Goal: Transaction & Acquisition: Purchase product/service

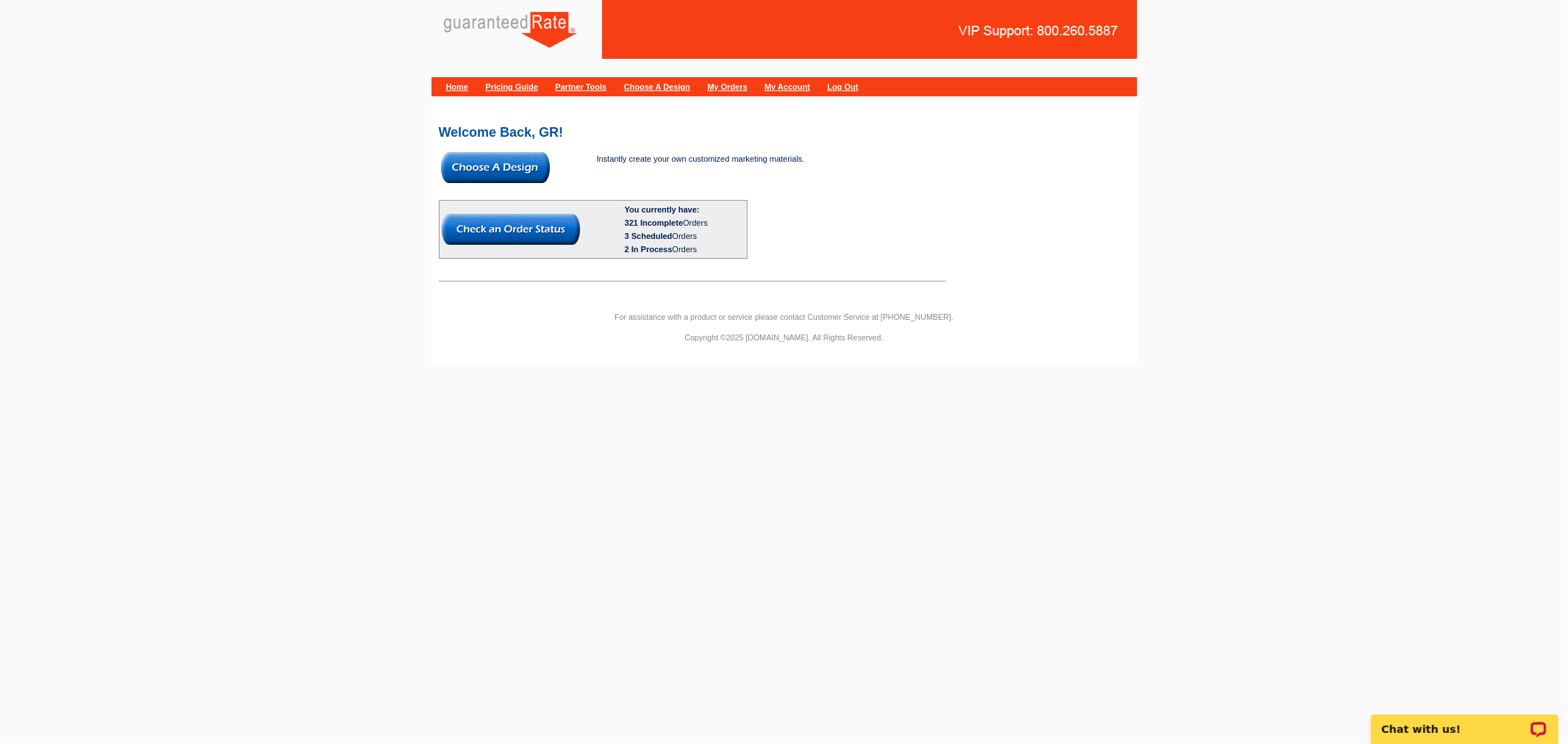
click at [474, 166] on img at bounding box center [495, 167] width 109 height 31
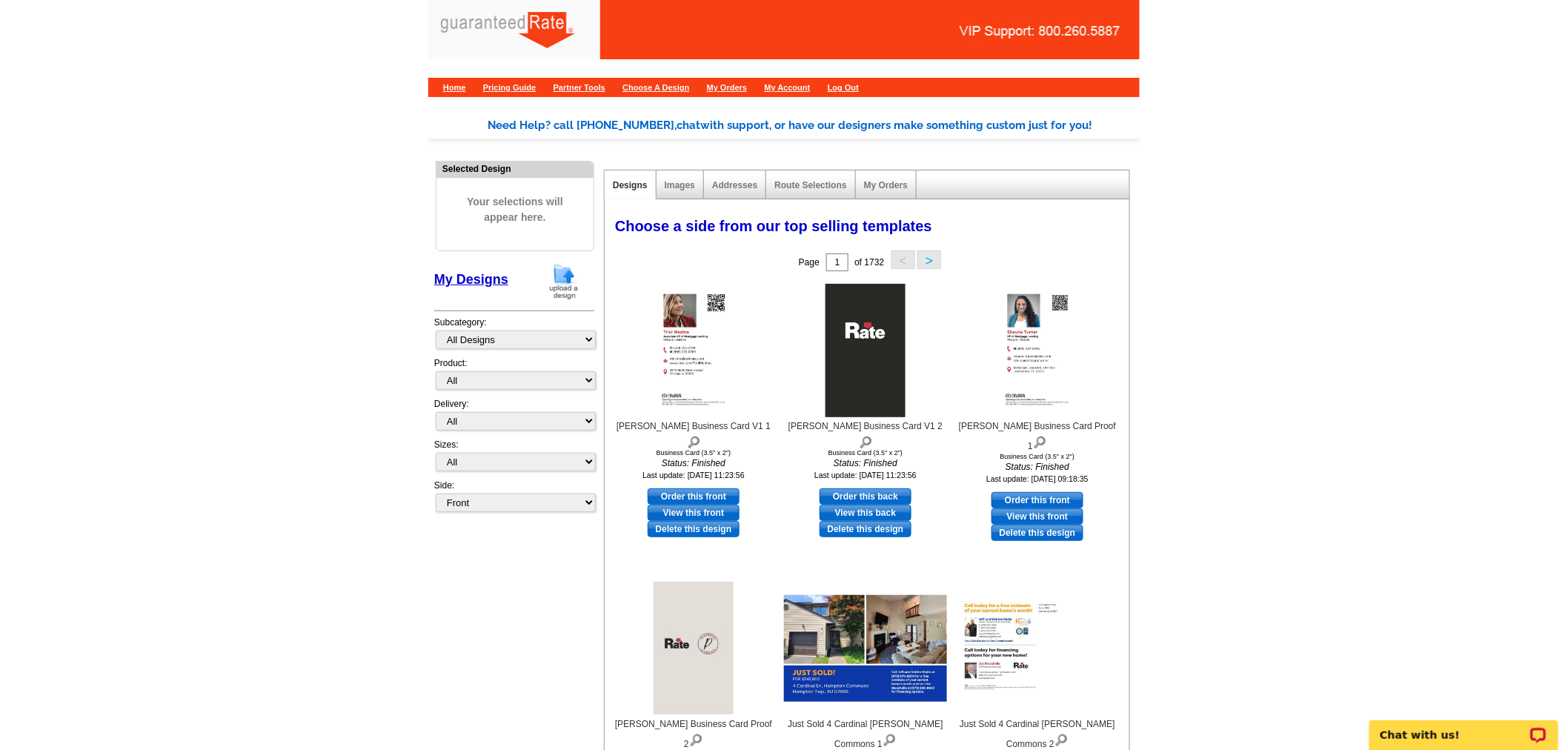
click at [568, 282] on img at bounding box center [563, 281] width 39 height 38
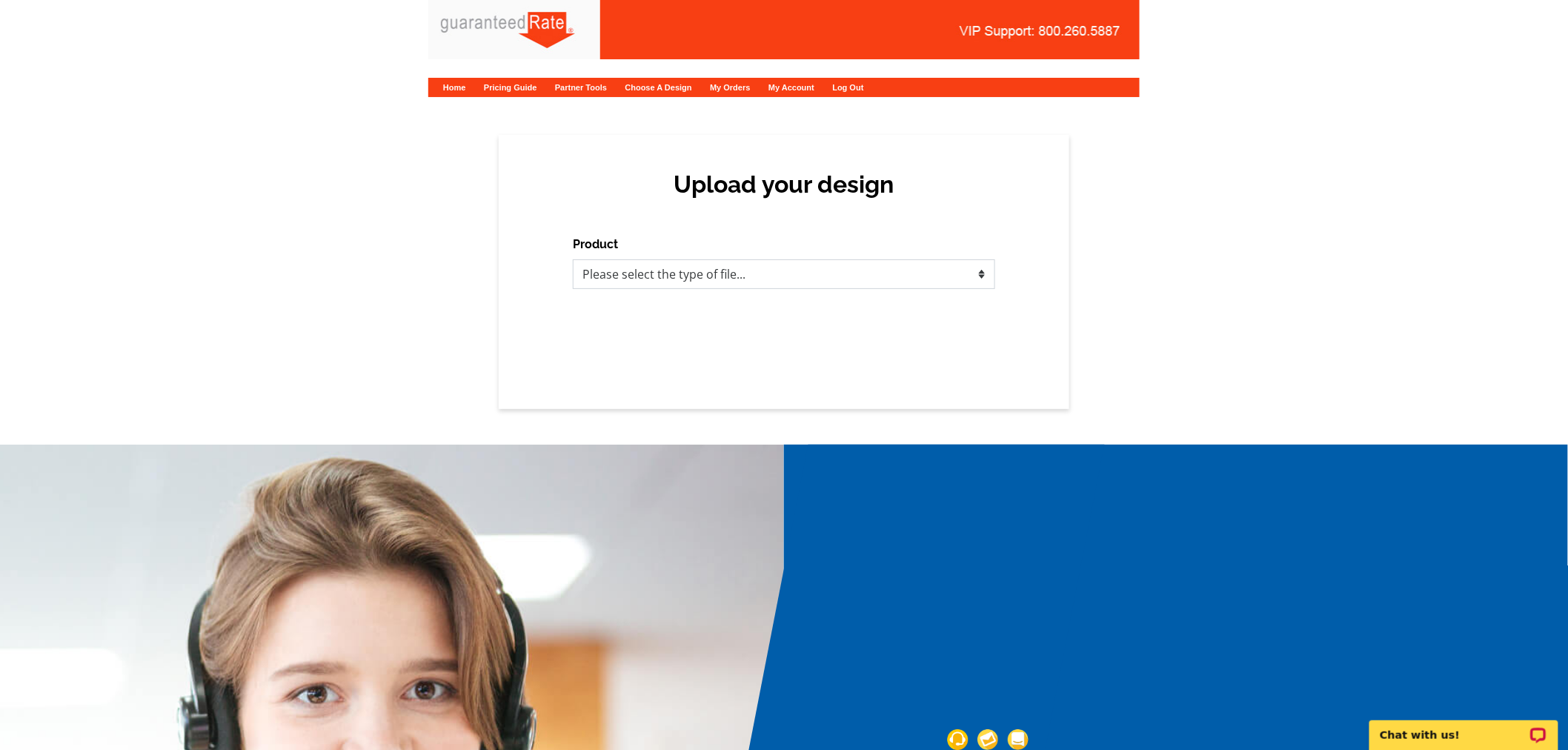
click at [765, 264] on select "Please select the type of file... Postcards Calendars Business Cards Letters an…" at bounding box center [784, 274] width 423 height 29
select select "1"
click at [573, 260] on select "Please select the type of file... Postcards Calendars Business Cards Letters an…" at bounding box center [784, 274] width 423 height 29
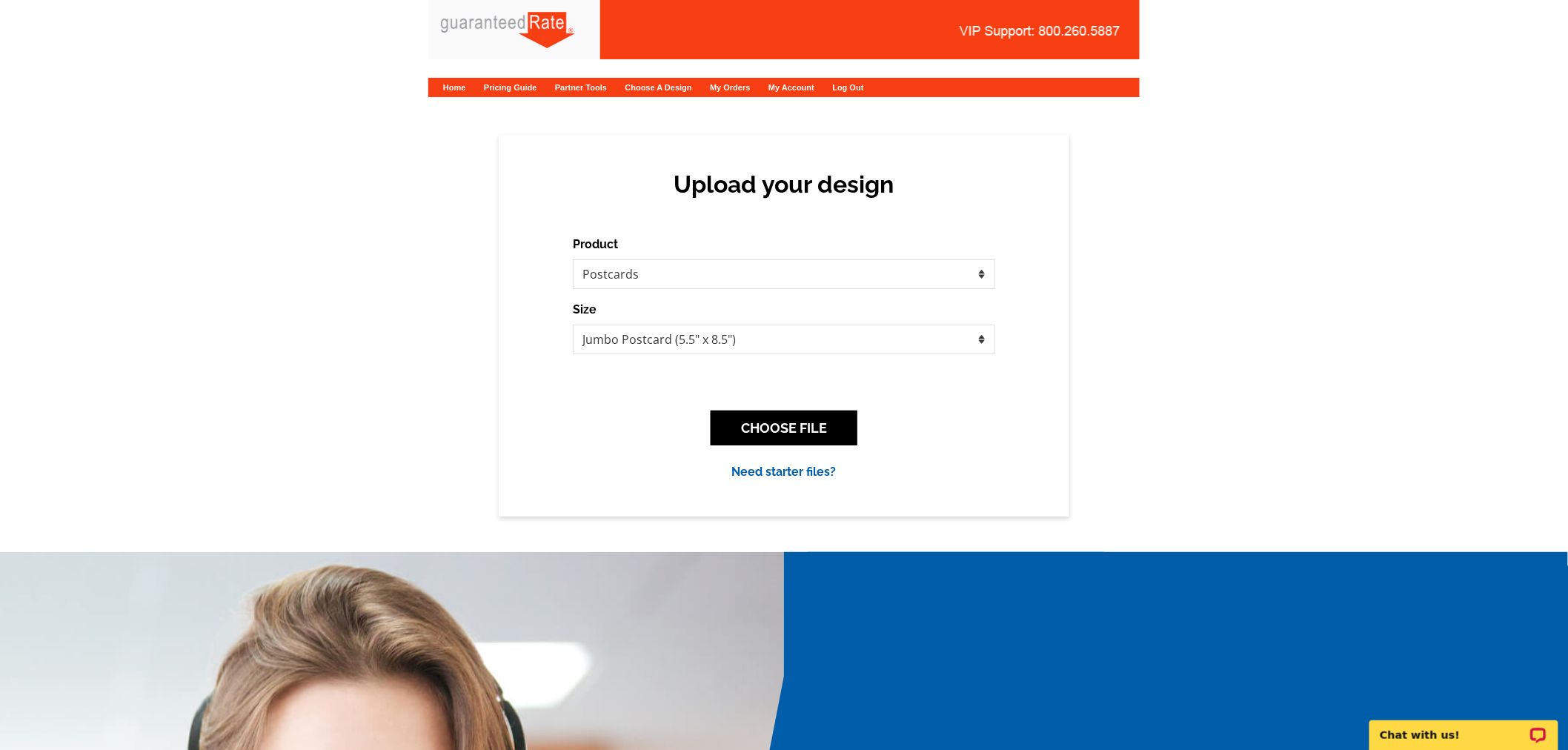
click at [799, 456] on div "CHOOSE FILE" at bounding box center [784, 428] width 423 height 59
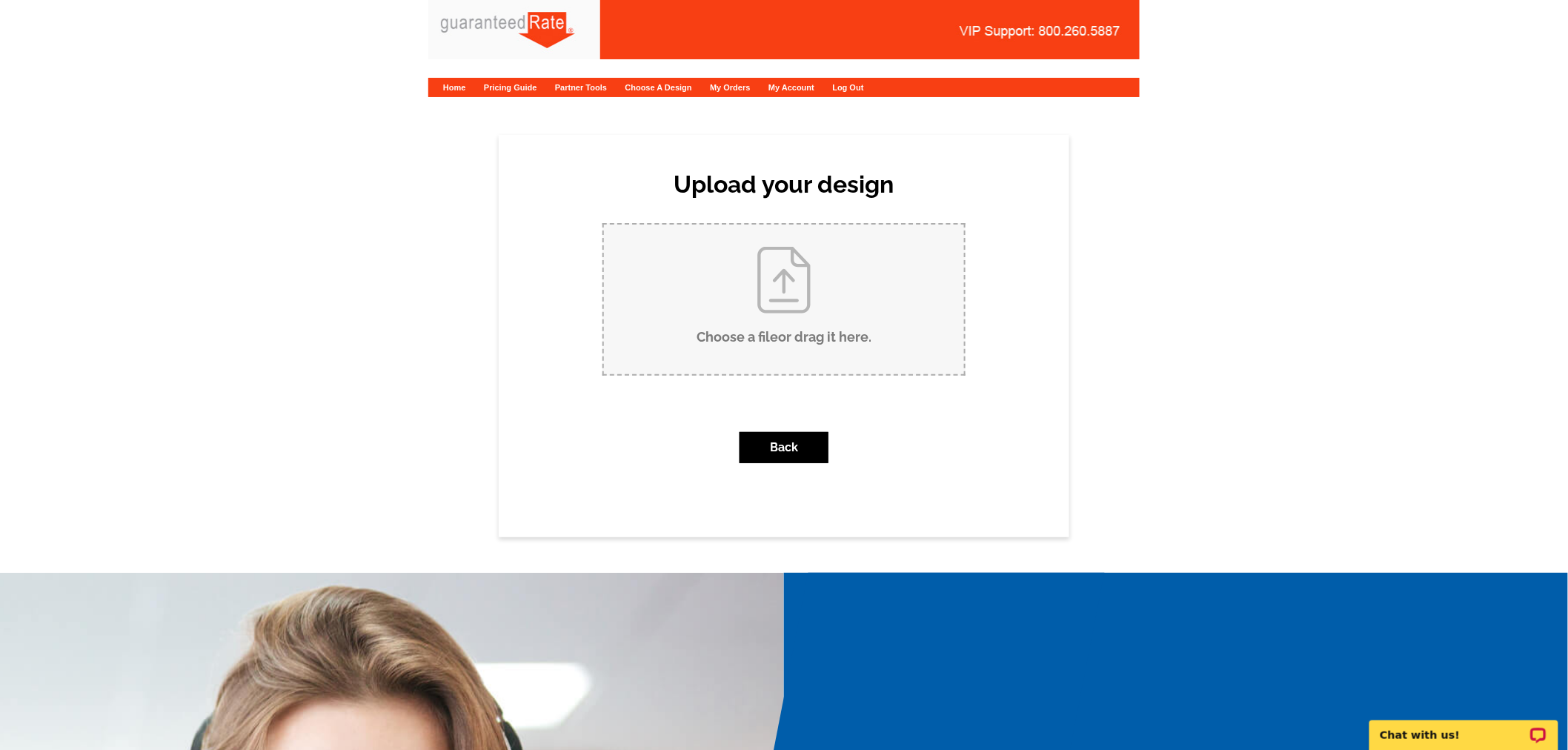
click at [790, 301] on input "Choose a file or drag it here ." at bounding box center [784, 299] width 360 height 150
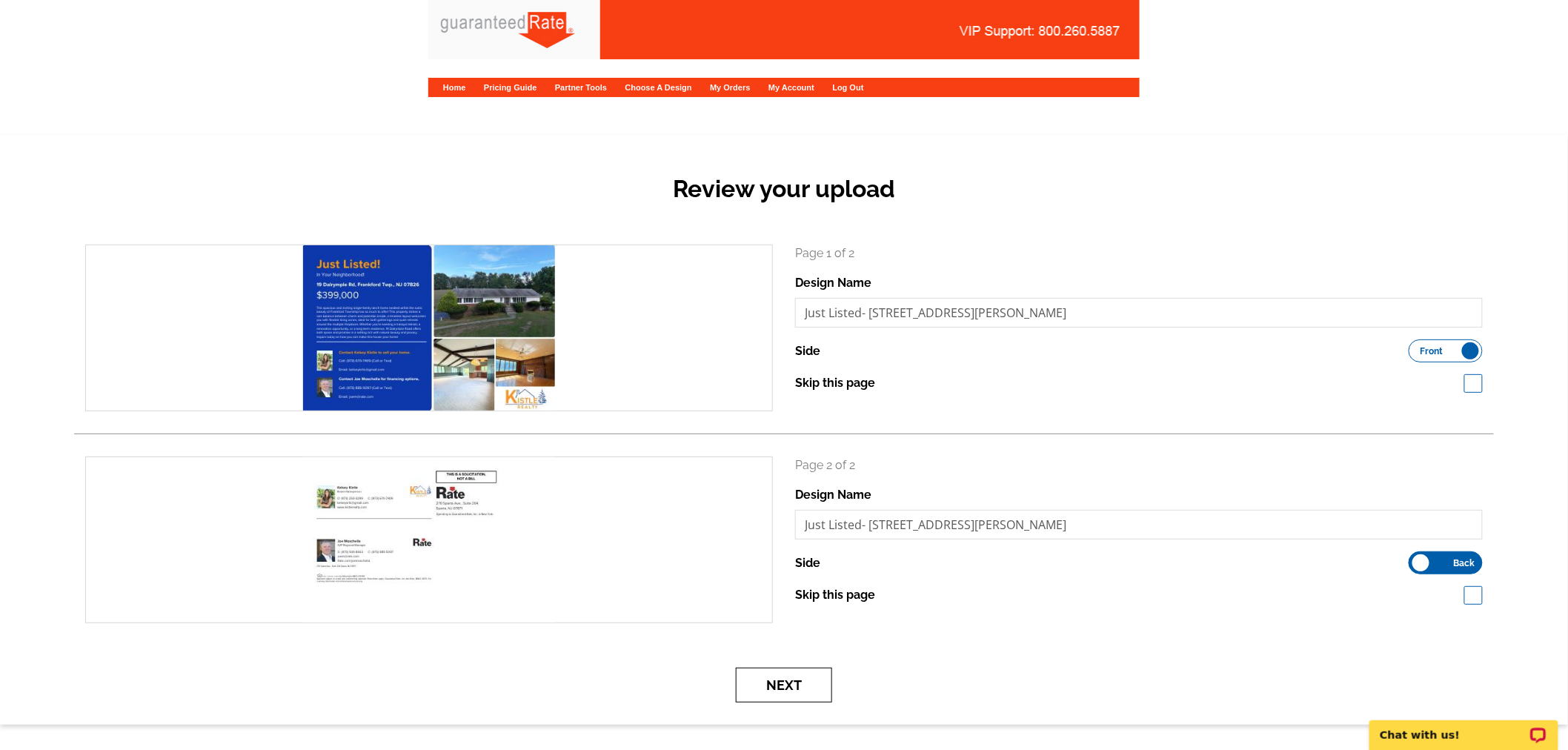
click at [818, 688] on button "Next" at bounding box center [784, 685] width 97 height 35
